Goal: Book appointment/travel/reservation

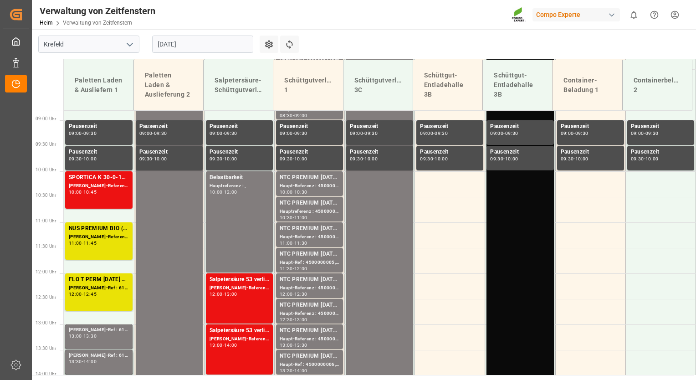
scroll to position [523, 0]
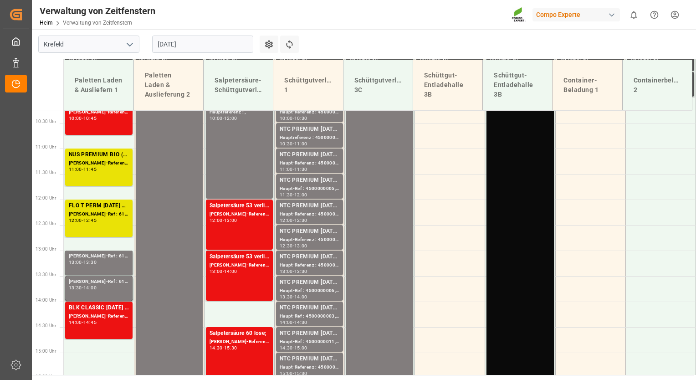
click at [209, 48] on input "[DATE]" at bounding box center [202, 44] width 101 height 17
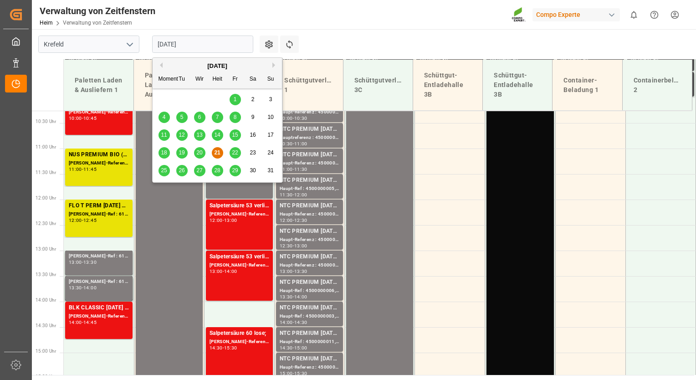
click at [162, 156] on span "18" at bounding box center [164, 152] width 6 height 6
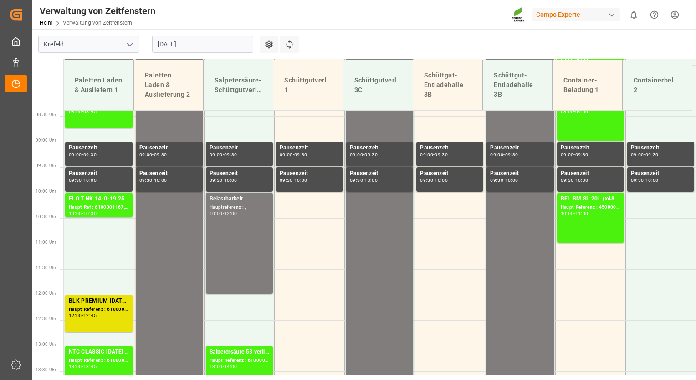
scroll to position [425, 0]
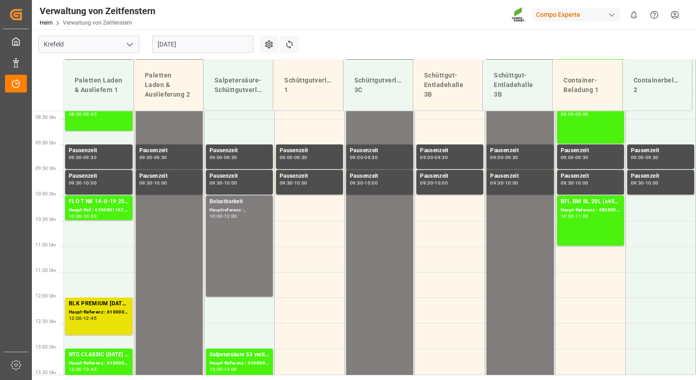
click at [200, 46] on input "[DATE]" at bounding box center [202, 44] width 101 height 17
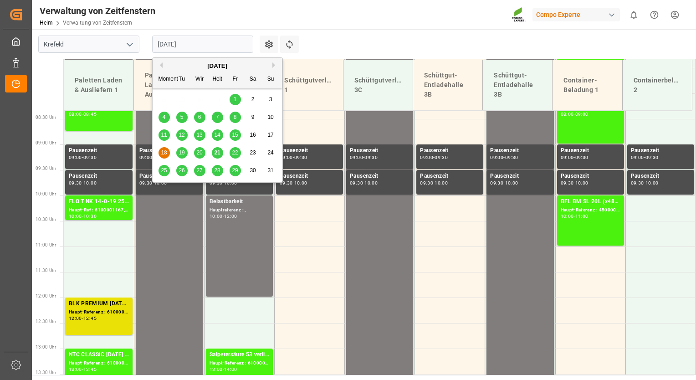
click at [180, 152] on span "19" at bounding box center [181, 152] width 6 height 6
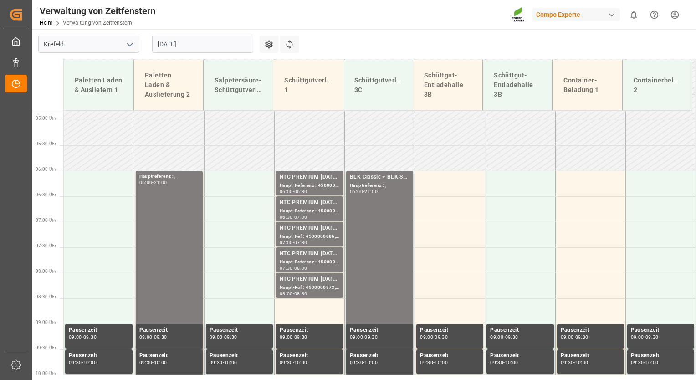
scroll to position [233, 0]
